Goal: Task Accomplishment & Management: Manage account settings

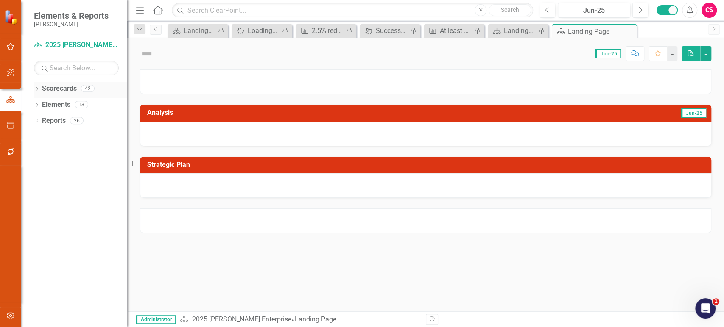
click at [61, 90] on link "Scorecards" at bounding box center [59, 89] width 35 height 10
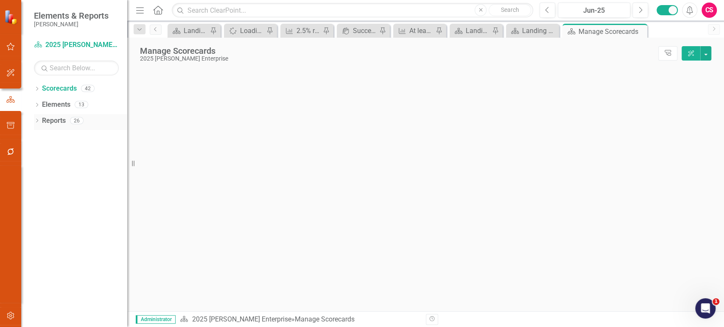
click at [55, 121] on link "Reports" at bounding box center [54, 121] width 24 height 10
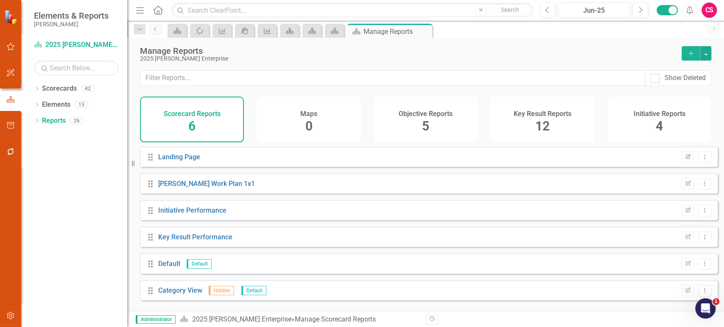
click at [436, 120] on div "Objective Reports 5" at bounding box center [426, 120] width 104 height 46
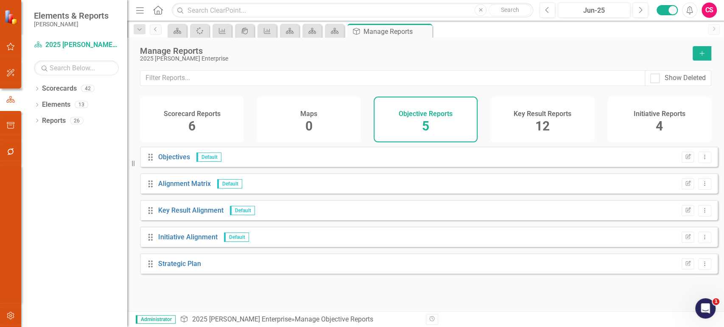
click at [567, 118] on div "Key Result Reports 12" at bounding box center [542, 120] width 104 height 46
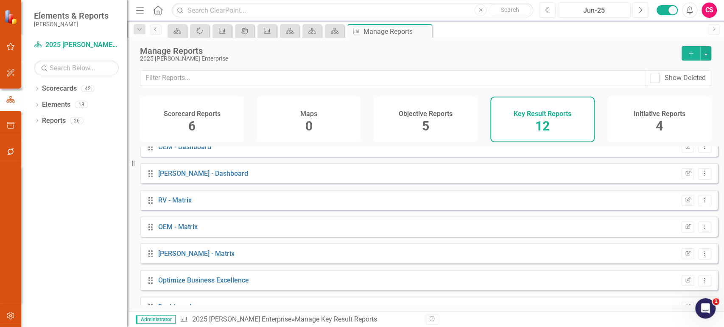
scroll to position [162, 0]
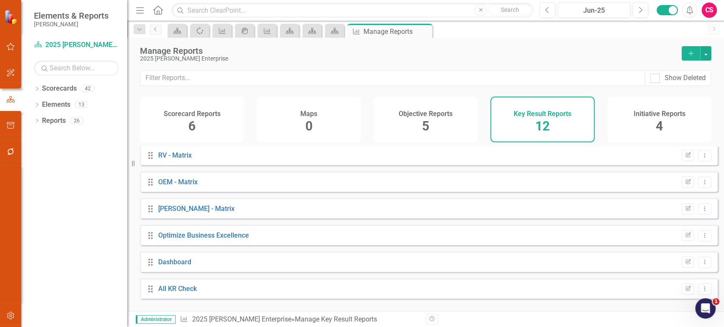
drag, startPoint x: 540, startPoint y: 187, endPoint x: 286, endPoint y: 280, distance: 270.0
click at [286, 280] on div "Drag Key Results Default Edit Report Dropdown Menu Drag Dashboard Default Edit …" at bounding box center [429, 142] width 578 height 314
click at [185, 293] on link "All KR Check" at bounding box center [177, 289] width 39 height 8
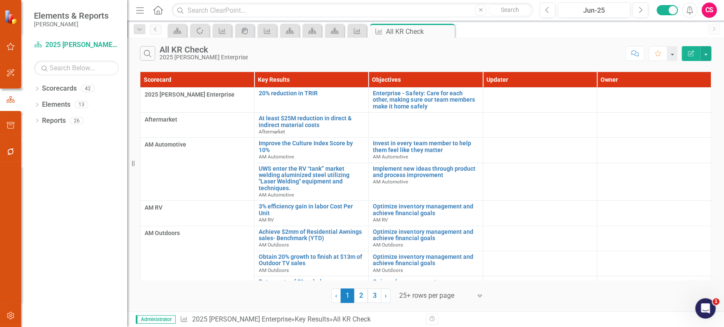
click at [691, 57] on button "Edit Report" at bounding box center [691, 53] width 19 height 15
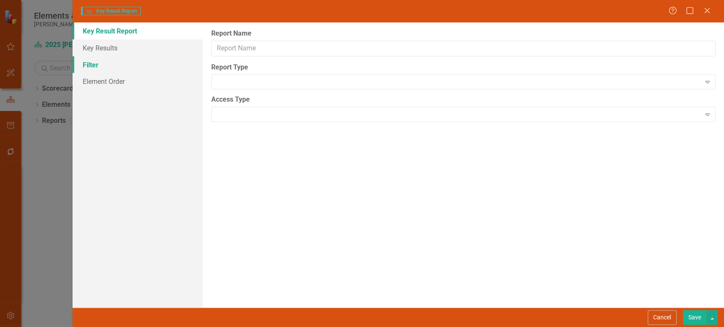
type input "All KR Check"
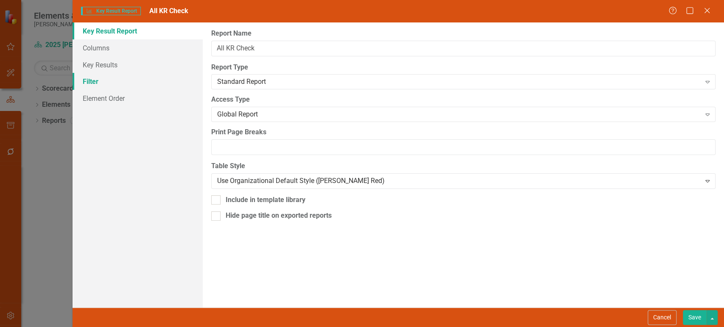
click at [134, 85] on link "Filter" at bounding box center [138, 81] width 130 height 17
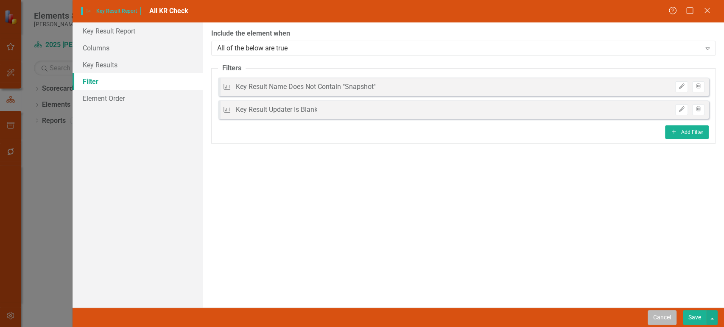
click at [668, 320] on button "Cancel" at bounding box center [662, 317] width 29 height 15
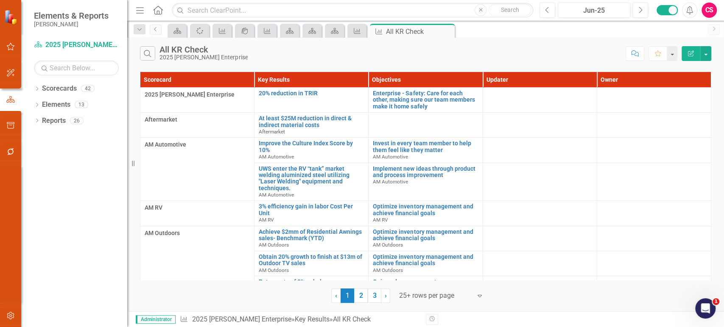
scroll to position [491, 0]
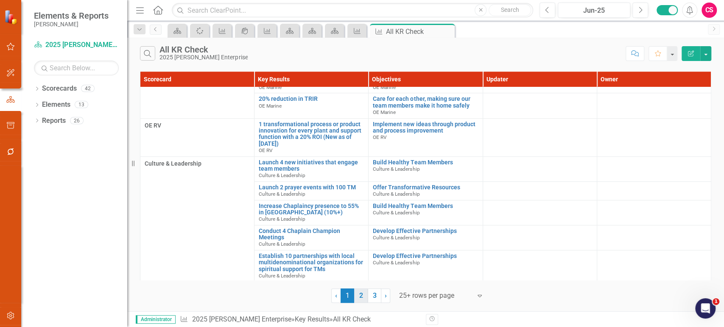
click at [357, 296] on link "2" at bounding box center [361, 296] width 14 height 14
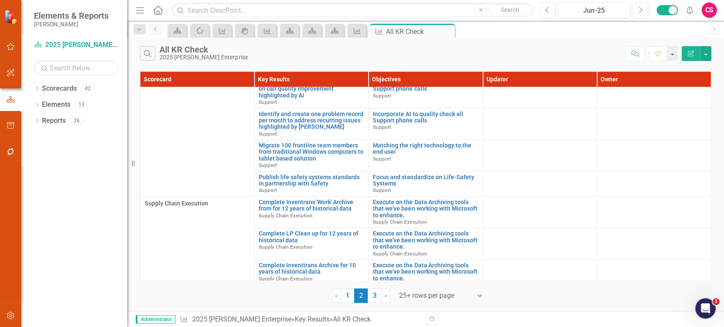
scroll to position [563, 0]
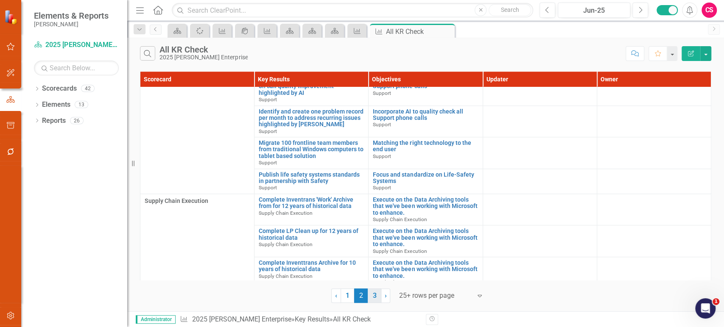
click at [374, 292] on link "3" at bounding box center [375, 296] width 14 height 14
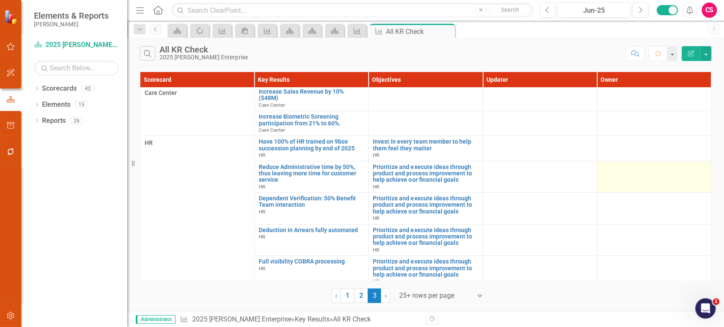
scroll to position [0, 0]
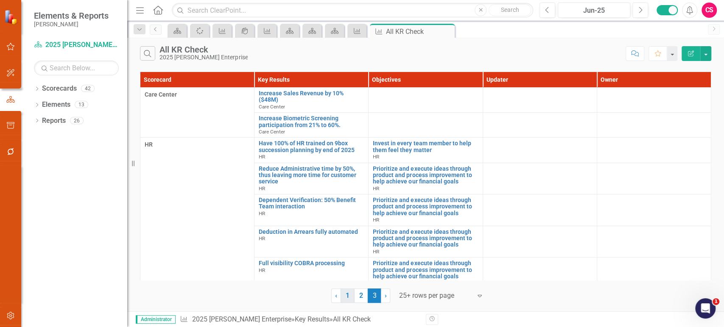
click at [347, 301] on link "1" at bounding box center [348, 296] width 14 height 14
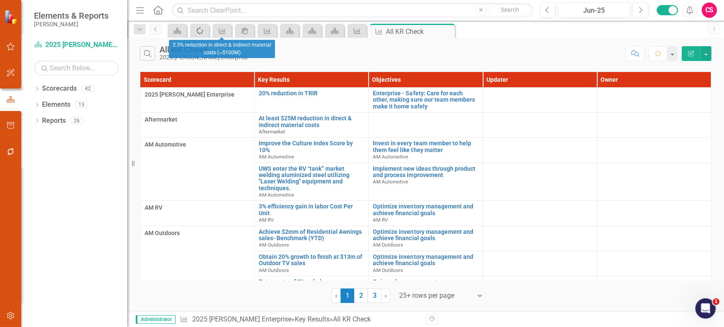
click at [199, 31] on icon "Spinner" at bounding box center [199, 31] width 9 height 8
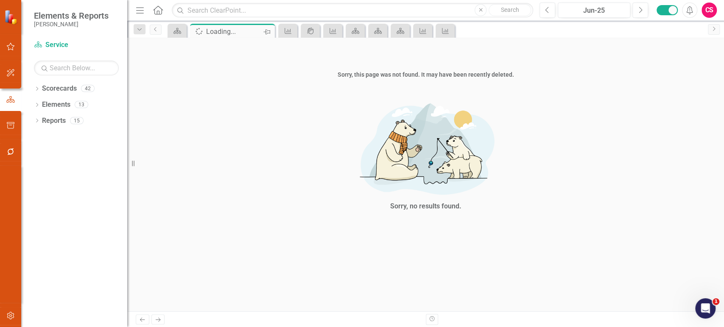
click at [269, 33] on icon "Pin" at bounding box center [266, 32] width 7 height 8
click at [356, 30] on icon "Close" at bounding box center [356, 31] width 8 height 7
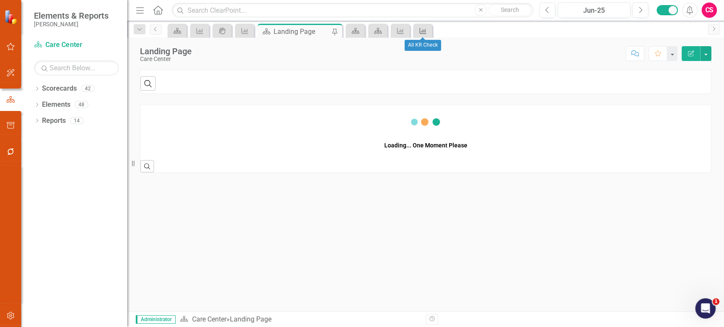
click at [427, 31] on icon "Key Result" at bounding box center [423, 31] width 8 height 7
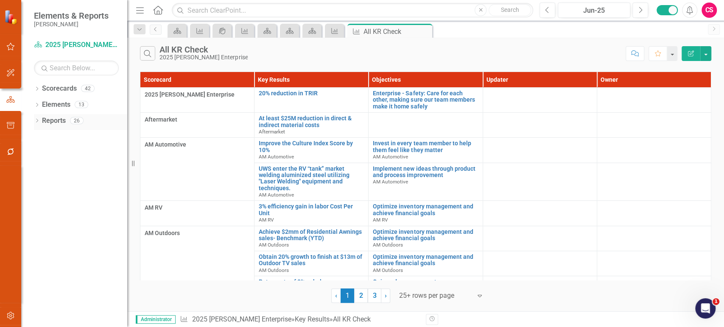
click at [47, 126] on div "Reports" at bounding box center [54, 121] width 24 height 14
click at [55, 122] on link "Reports" at bounding box center [54, 121] width 24 height 10
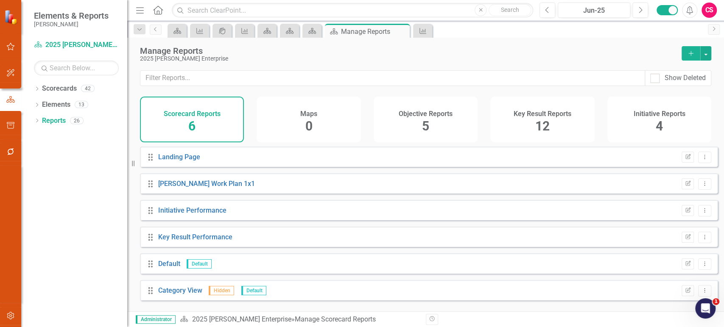
click at [665, 134] on div "Initiative Reports 4" at bounding box center [659, 120] width 104 height 46
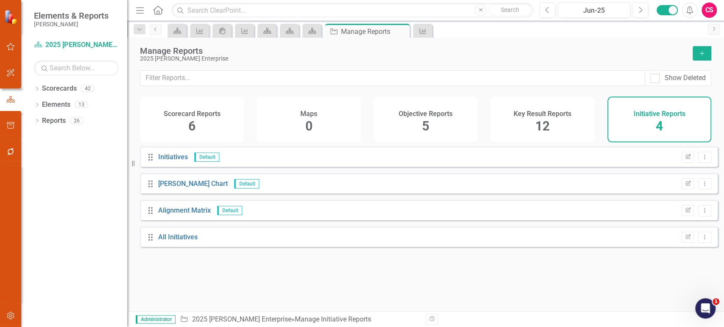
click at [197, 245] on div "Drag All Initiatives Edit Report Dropdown Menu" at bounding box center [429, 237] width 578 height 20
click at [190, 241] on link "All Initiatives" at bounding box center [177, 237] width 39 height 8
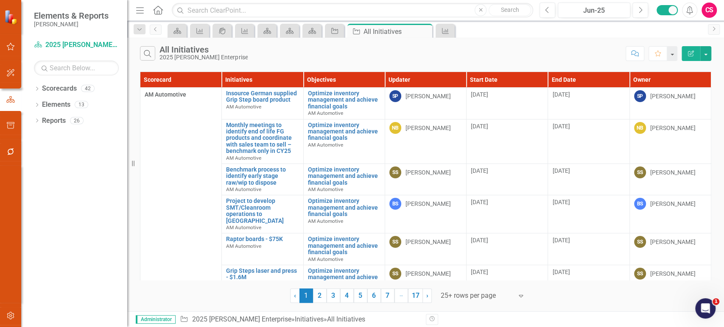
click at [693, 55] on icon "button" at bounding box center [691, 53] width 6 height 6
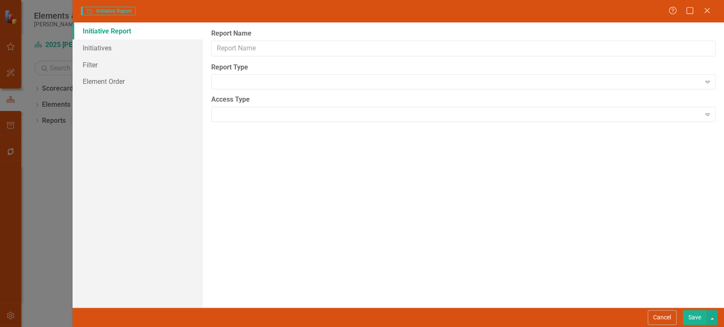
type input "All Initiatives"
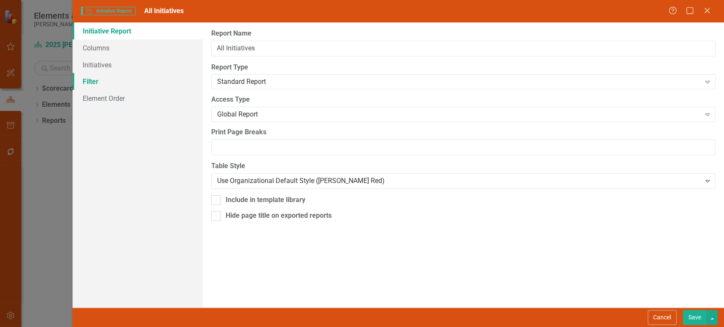
click at [136, 76] on link "Filter" at bounding box center [138, 81] width 130 height 17
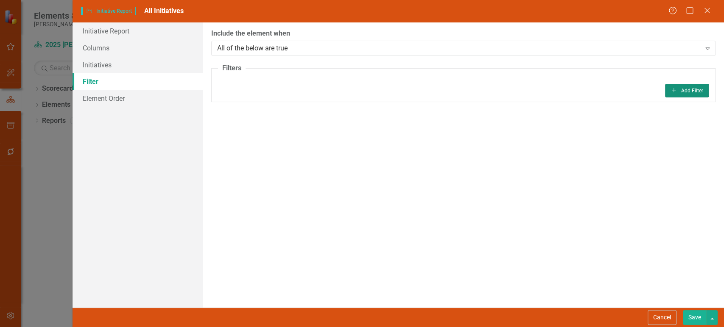
click at [685, 88] on button "Add Add Filter" at bounding box center [687, 91] width 44 height 14
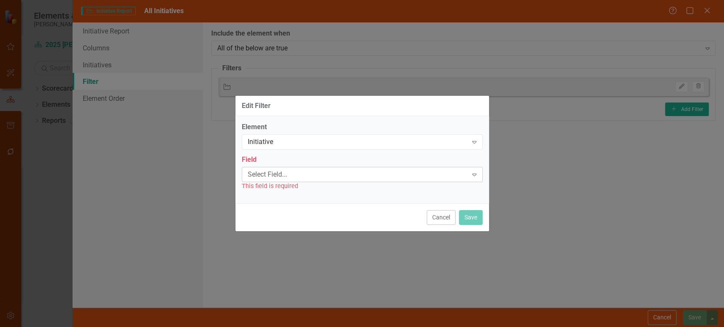
click at [332, 167] on div "Field Select Field... Expand This field is required" at bounding box center [362, 173] width 241 height 36
click at [332, 167] on div "Select Field... Expand" at bounding box center [362, 174] width 241 height 15
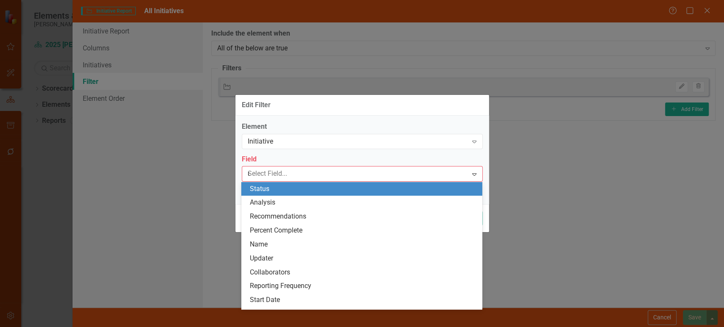
type input "up"
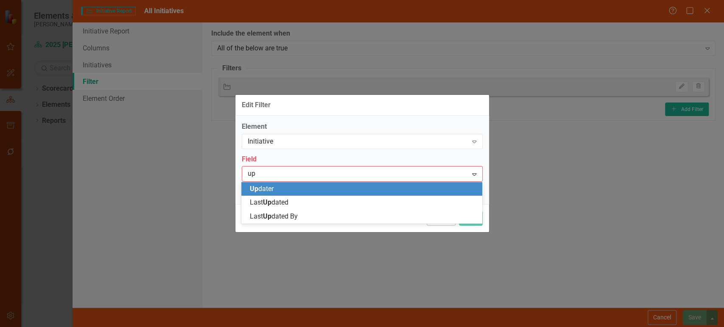
click at [316, 190] on div "Up dater" at bounding box center [363, 189] width 227 height 10
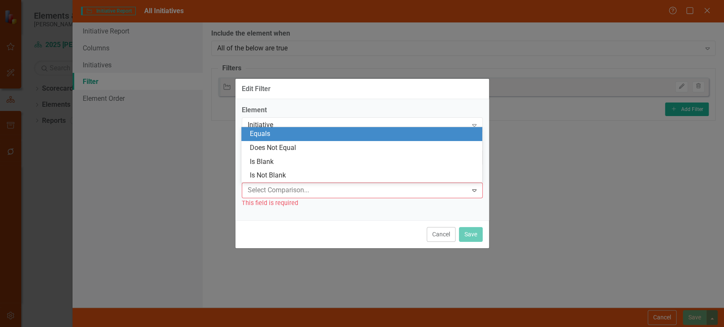
click at [283, 134] on div "Equals" at bounding box center [363, 134] width 227 height 10
click at [283, 138] on label "Field" at bounding box center [362, 143] width 241 height 10
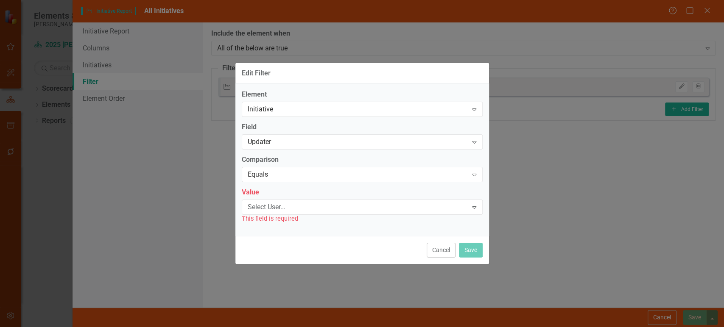
click at [281, 186] on div "Element Initiative Expand Field Updater Expand Comparison Equals Expand Value S…" at bounding box center [362, 157] width 241 height 134
click at [282, 176] on div "Equals" at bounding box center [358, 175] width 220 height 10
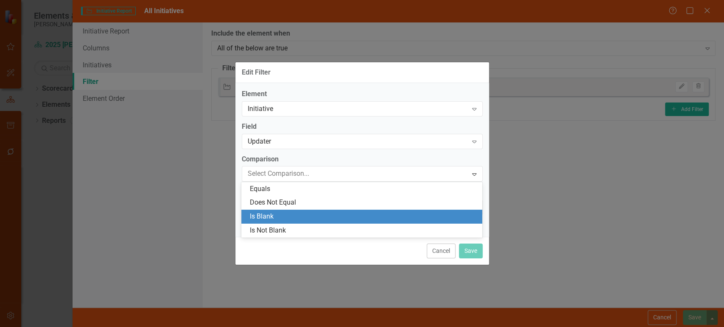
click at [272, 212] on div "Is Blank" at bounding box center [363, 217] width 227 height 10
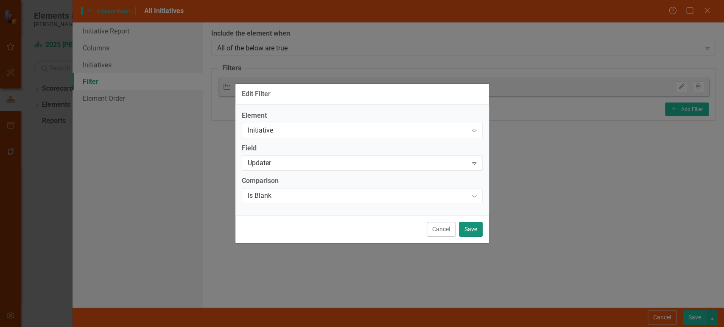
click at [461, 229] on button "Save" at bounding box center [471, 229] width 24 height 15
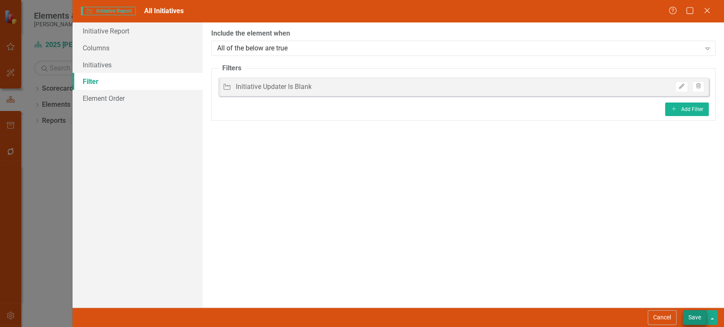
click at [700, 311] on div "Cancel Save" at bounding box center [398, 318] width 651 height 20
click at [700, 311] on button "Save" at bounding box center [695, 317] width 24 height 15
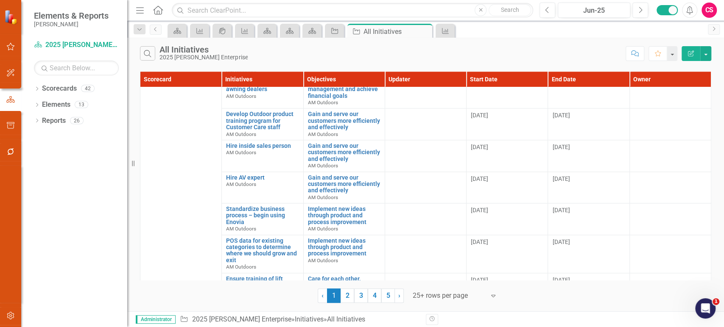
scroll to position [688, 0]
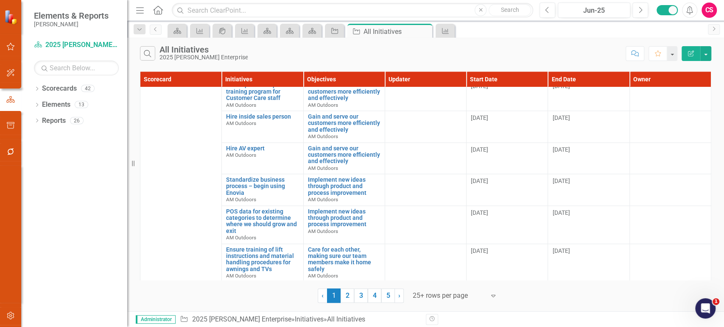
drag, startPoint x: 348, startPoint y: 298, endPoint x: 566, endPoint y: 212, distance: 234.6
click at [348, 298] on link "2" at bounding box center [348, 296] width 14 height 14
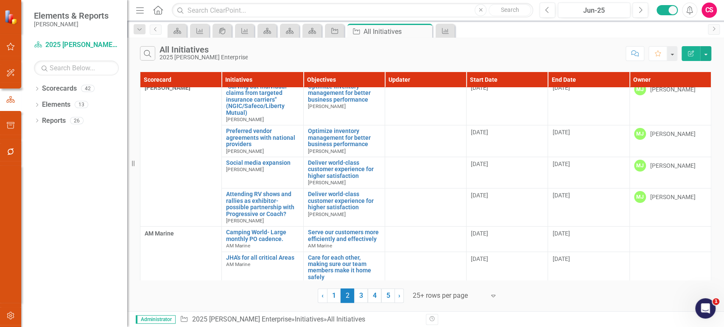
scroll to position [0, 0]
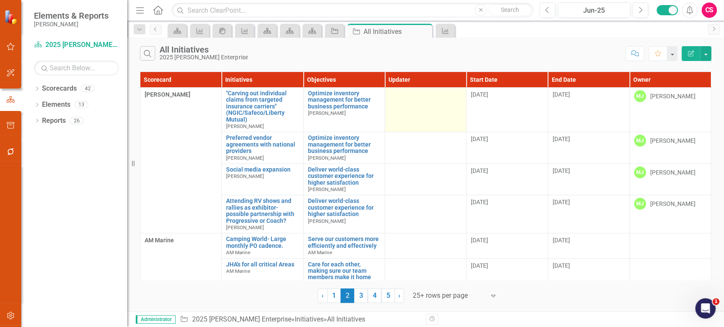
click at [423, 106] on td at bounding box center [425, 110] width 81 height 45
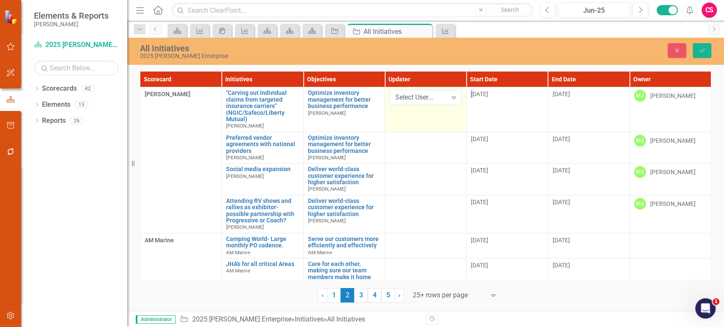
click at [413, 101] on div "Select User..." at bounding box center [421, 98] width 52 height 10
type input "matt john"
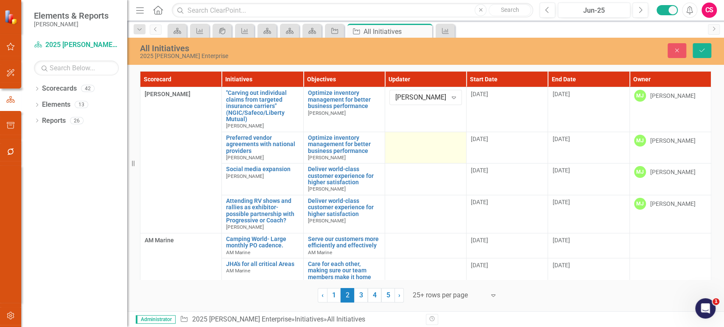
click at [411, 146] on td at bounding box center [425, 148] width 81 height 32
click at [411, 146] on div "Select User..." at bounding box center [421, 142] width 52 height 10
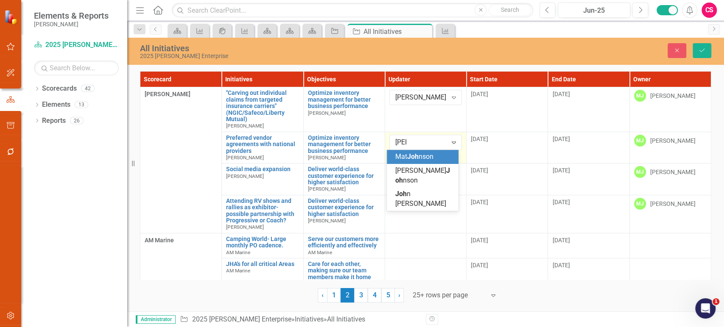
type input "johns"
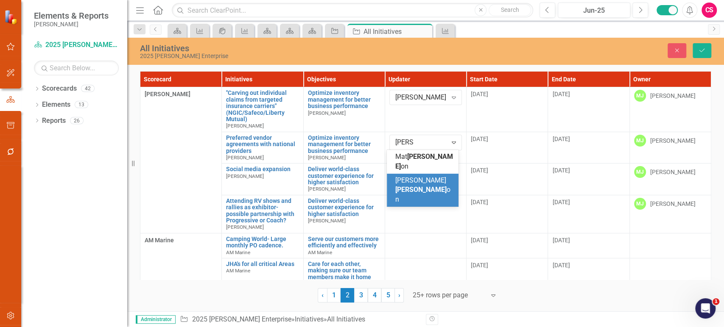
click at [407, 176] on span "Matt Johns on" at bounding box center [422, 190] width 55 height 28
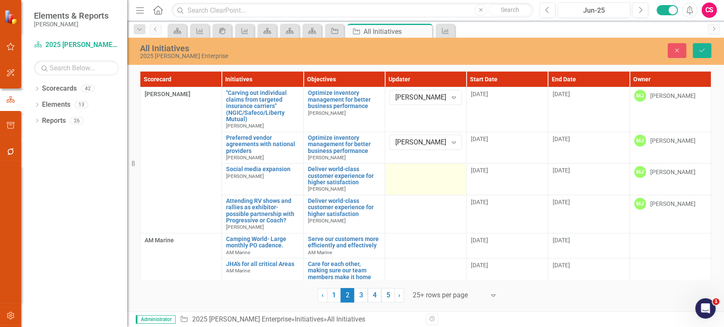
click at [406, 183] on td at bounding box center [425, 180] width 81 height 32
click at [417, 177] on div "Select User..." at bounding box center [421, 174] width 52 height 10
type input "matt jo"
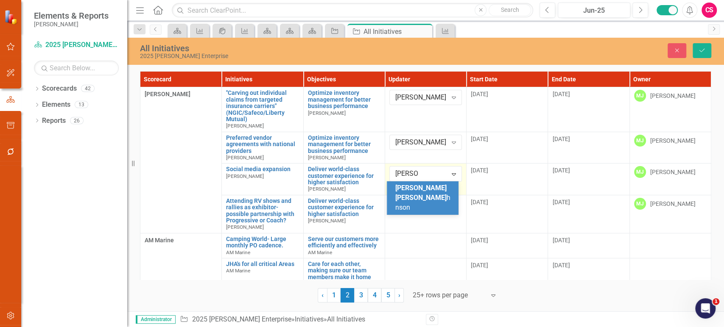
click at [411, 187] on span "Matt Jo" at bounding box center [420, 193] width 51 height 18
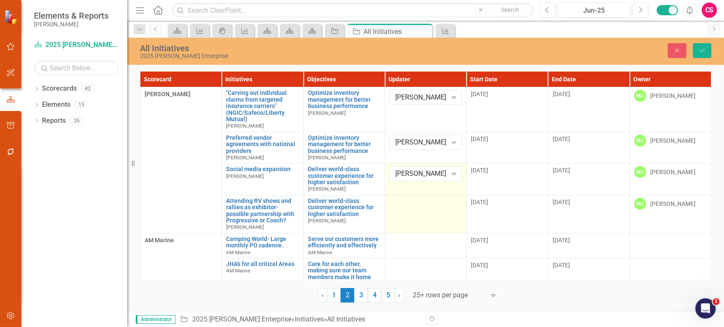
click at [413, 203] on div at bounding box center [425, 203] width 73 height 10
click at [414, 203] on div "Select User..." at bounding box center [421, 206] width 52 height 10
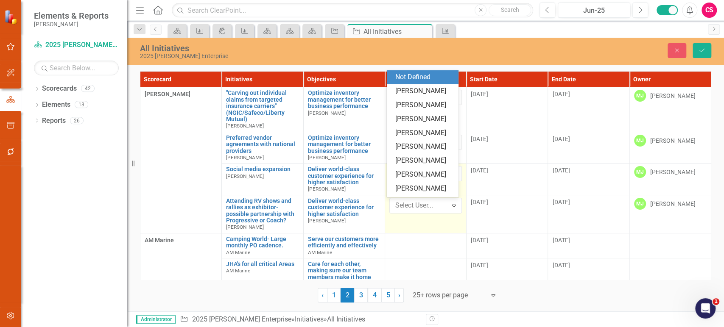
type input "v"
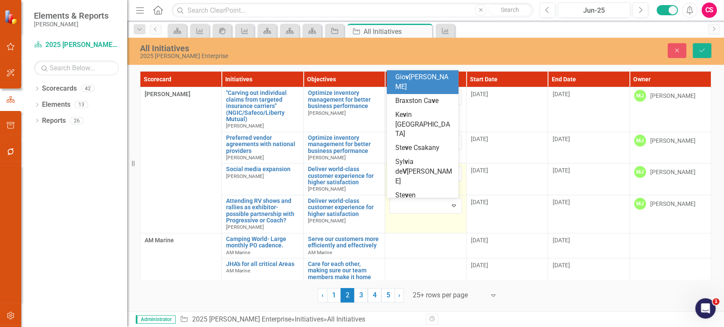
type input "matt jo"
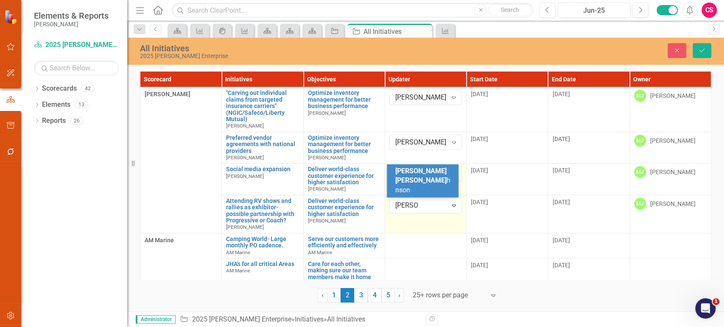
click at [420, 188] on span "Matt Jo hnson" at bounding box center [422, 181] width 55 height 28
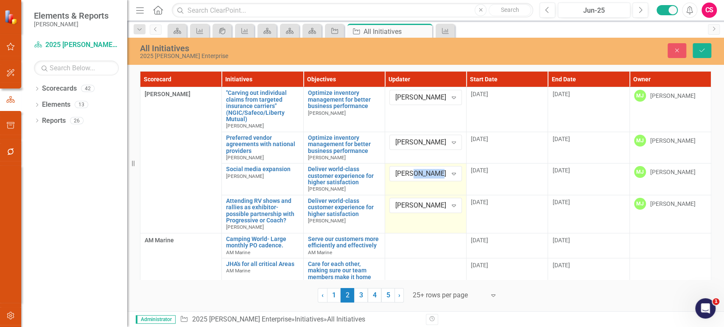
click at [420, 188] on td "Matt Johnson Expand" at bounding box center [425, 180] width 81 height 32
click at [425, 225] on td "Matt Johnson Expand" at bounding box center [425, 214] width 81 height 38
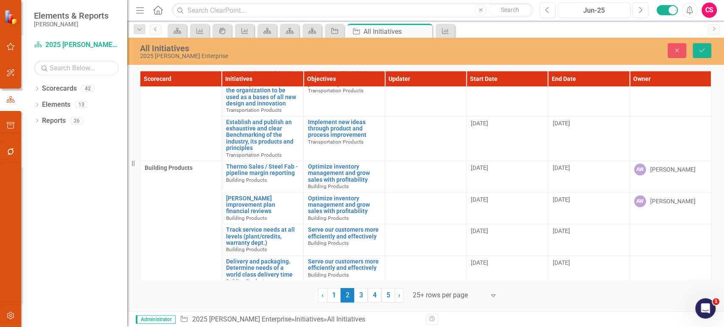
scroll to position [523, 0]
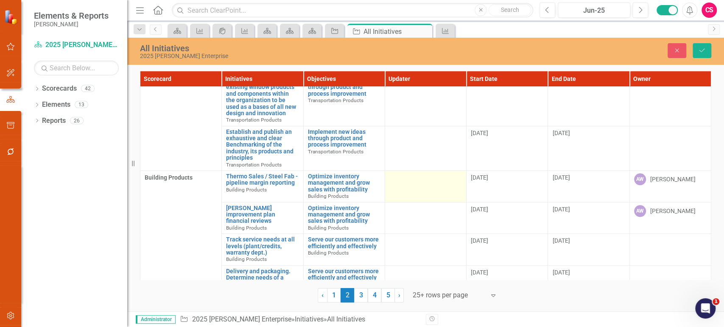
click at [416, 173] on div at bounding box center [425, 178] width 73 height 10
click at [414, 176] on div "Select User..." at bounding box center [421, 181] width 52 height 10
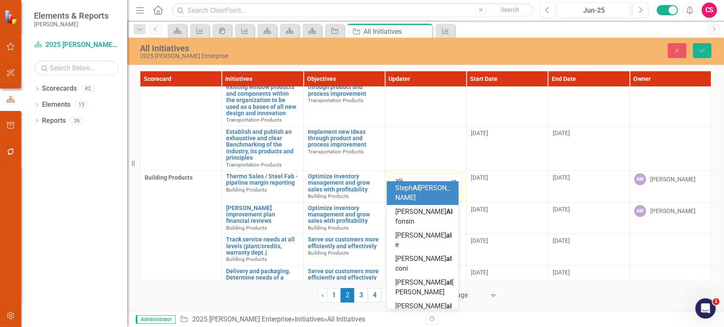
type input "alex"
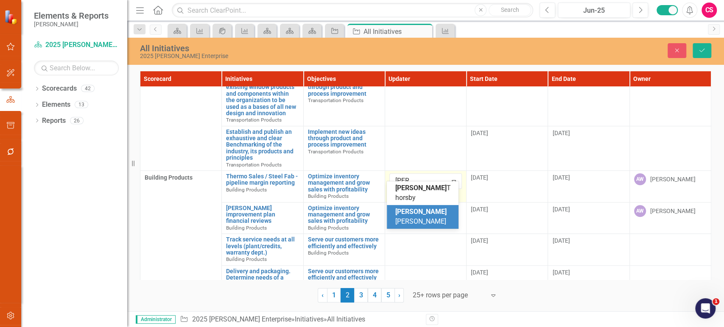
click at [418, 207] on div "Alex Welch" at bounding box center [424, 217] width 58 height 20
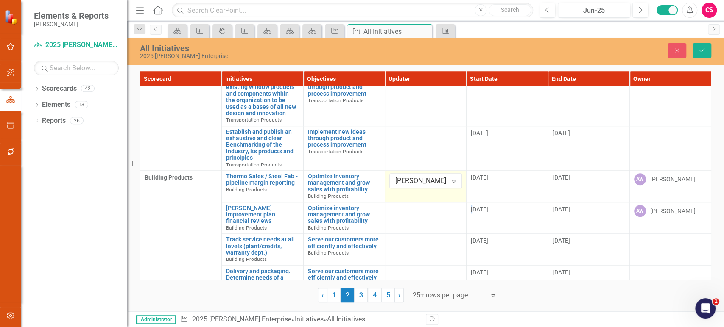
click at [418, 207] on div at bounding box center [425, 210] width 73 height 10
click at [418, 208] on div "Select User..." at bounding box center [421, 213] width 52 height 10
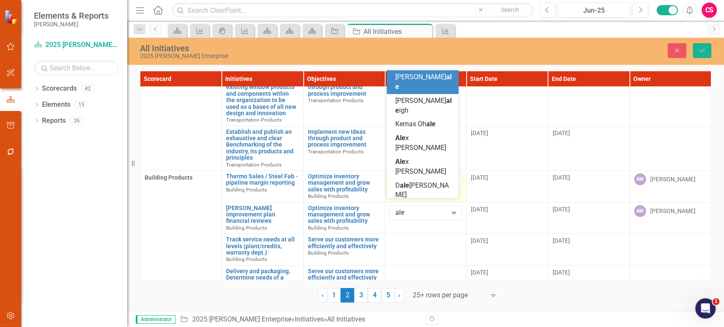
type input "alex"
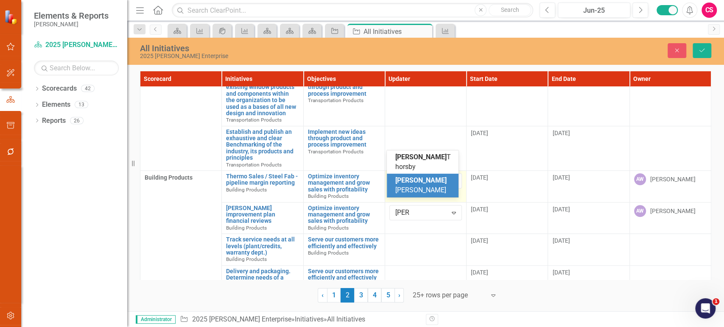
click at [424, 184] on div "Alex Welch" at bounding box center [423, 186] width 72 height 24
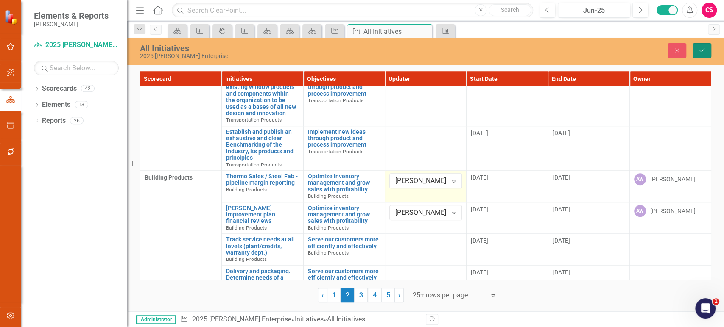
click at [702, 54] on button "Save" at bounding box center [702, 50] width 19 height 15
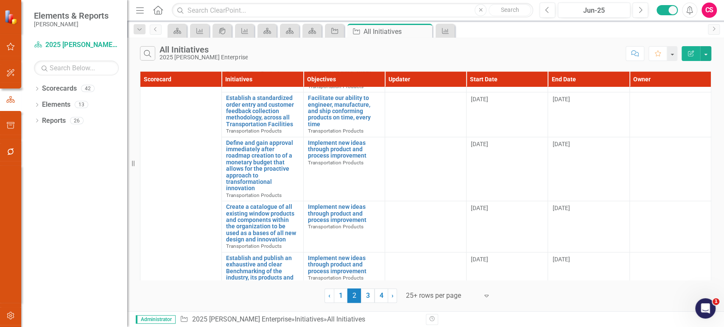
scroll to position [0, 0]
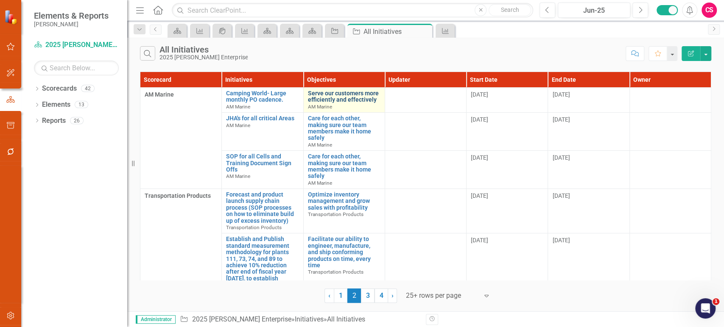
click at [363, 103] on link "Serve our customers more efficiently and effectively" at bounding box center [344, 96] width 73 height 13
click at [338, 294] on link "1" at bounding box center [341, 296] width 14 height 14
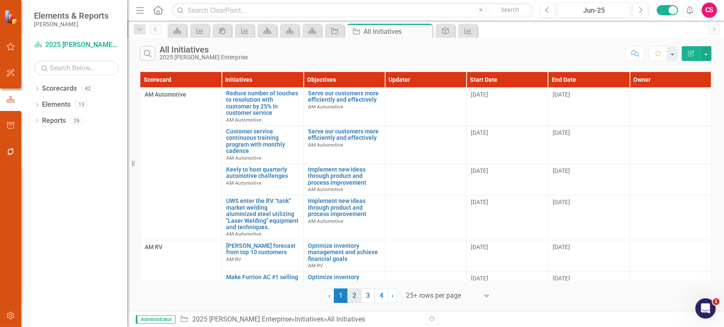
click at [352, 296] on link "2" at bounding box center [354, 296] width 14 height 14
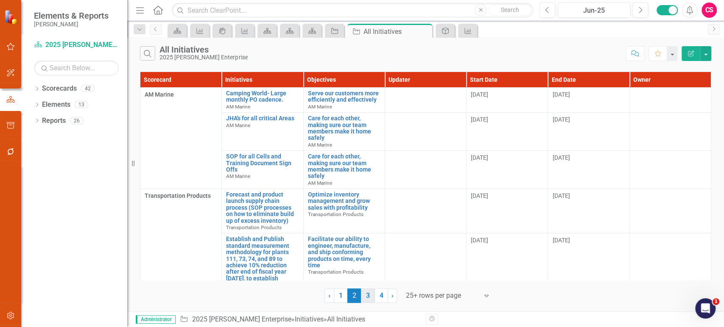
click at [368, 296] on link "3" at bounding box center [368, 296] width 14 height 14
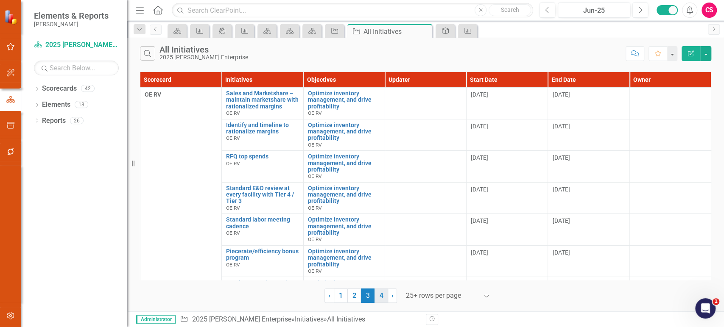
click at [383, 300] on link "4" at bounding box center [382, 296] width 14 height 14
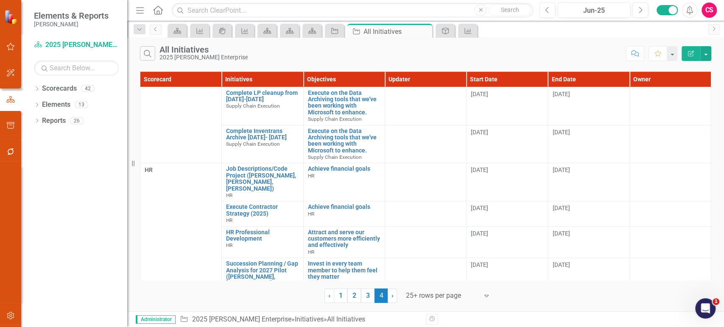
scroll to position [889, 0]
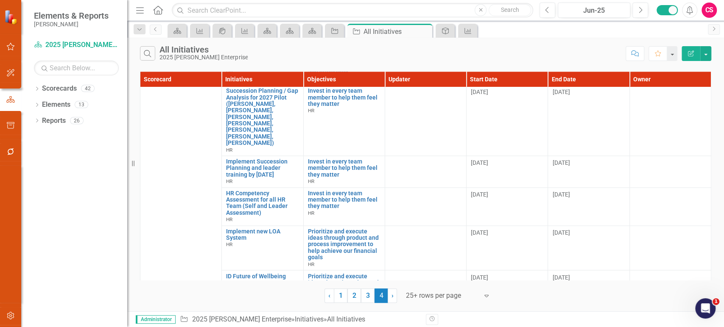
click at [691, 56] on button "Edit Report" at bounding box center [691, 53] width 19 height 15
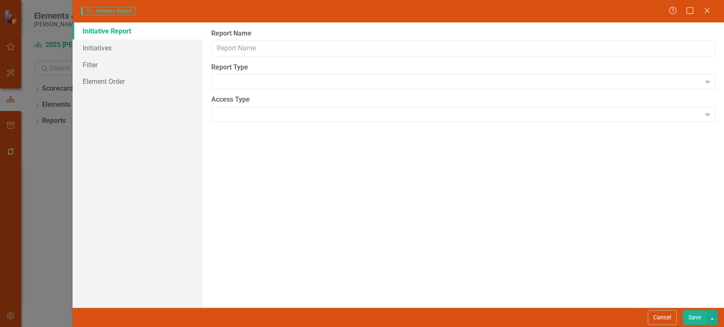
type input "All Initiatives"
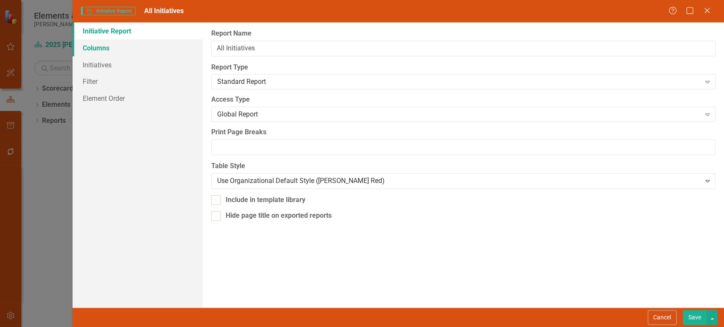
click at [156, 46] on link "Columns" at bounding box center [138, 47] width 130 height 17
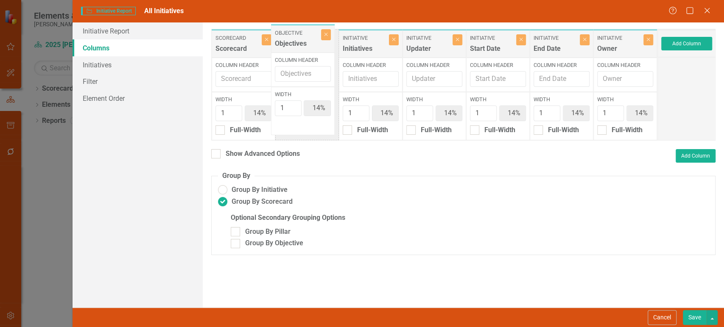
drag, startPoint x: 366, startPoint y: 44, endPoint x: 302, endPoint y: 40, distance: 64.6
click at [302, 40] on div "Scorecard Scorecard Close Column Header Width 1 14% Full-Width Initiative Initi…" at bounding box center [434, 85] width 446 height 112
click at [691, 317] on button "Save" at bounding box center [695, 317] width 24 height 15
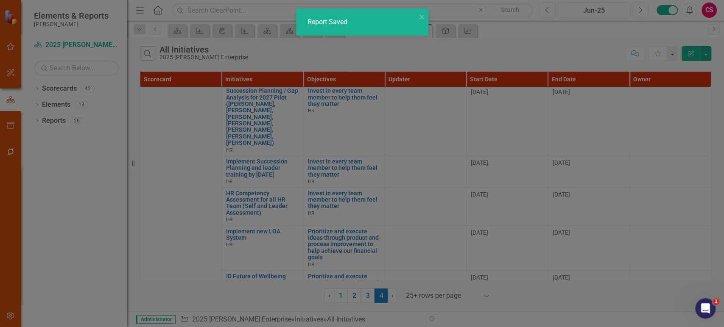
radio input "false"
